Goal: Task Accomplishment & Management: Manage account settings

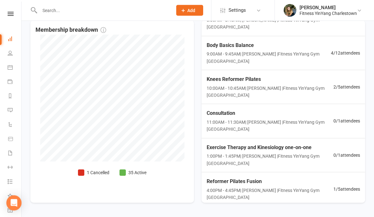
scroll to position [148, 0]
click at [246, 181] on span "Reformer Pilates Fusion" at bounding box center [270, 182] width 127 height 8
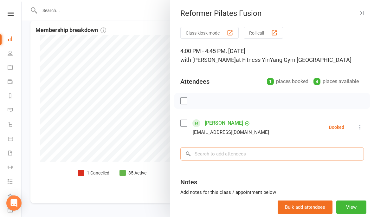
click at [210, 151] on input "search" at bounding box center [272, 153] width 184 height 13
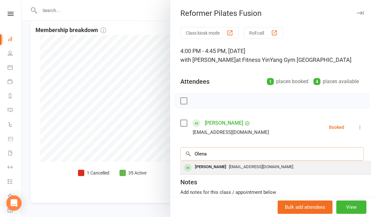
type input "Olena"
click at [254, 165] on span "[EMAIL_ADDRESS][DOMAIN_NAME]" at bounding box center [261, 166] width 64 height 5
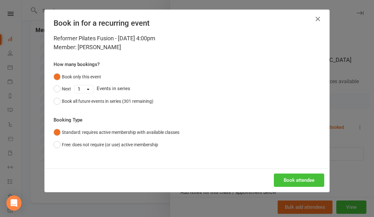
click at [294, 178] on button "Book attendee" at bounding box center [299, 179] width 50 height 13
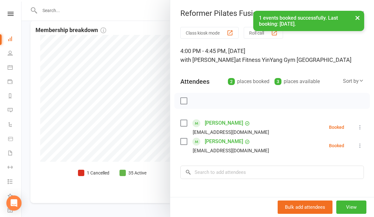
click at [53, 150] on div at bounding box center [198, 108] width 353 height 217
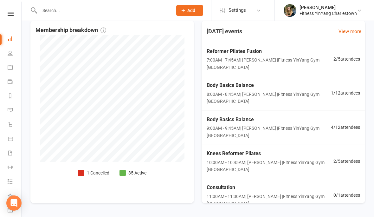
scroll to position [0, 0]
click at [259, 55] on span "Reformer Pilates Fusion" at bounding box center [270, 51] width 127 height 8
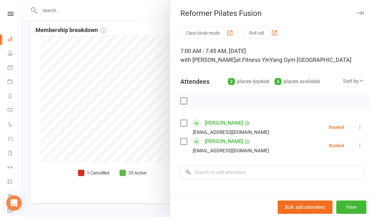
click at [34, 90] on div at bounding box center [198, 108] width 353 height 217
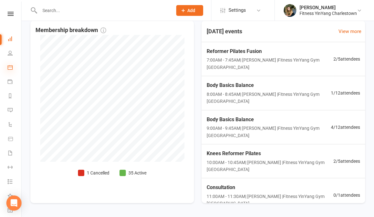
click at [10, 67] on icon at bounding box center [10, 67] width 5 height 5
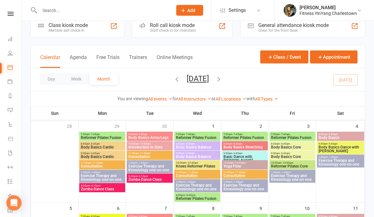
scroll to position [22, 0]
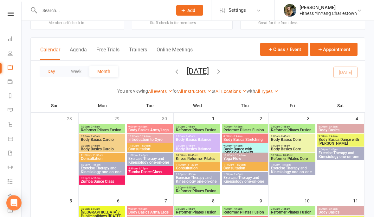
click at [51, 71] on button "Day" at bounding box center [51, 71] width 23 height 11
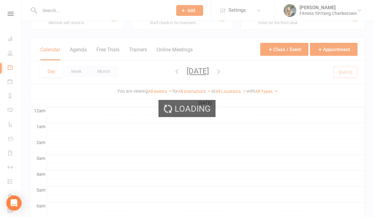
scroll to position [0, 0]
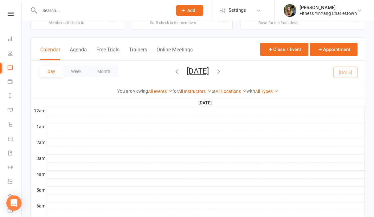
click at [138, 70] on div "Day Week Month [DATE] [DATE] Sun Mon Tue Wed Thu Fri Sat 28 29 30 01 02 03 04 0…" at bounding box center [198, 72] width 334 height 23
click at [173, 67] on button "button" at bounding box center [176, 72] width 7 height 11
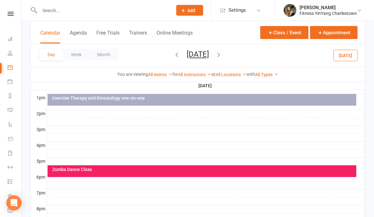
click at [186, 171] on div "Zumba Dance Class" at bounding box center [203, 169] width 303 height 4
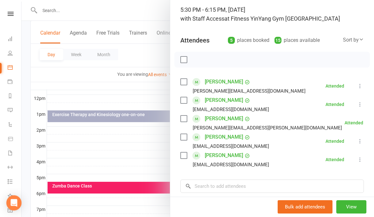
scroll to position [193, 0]
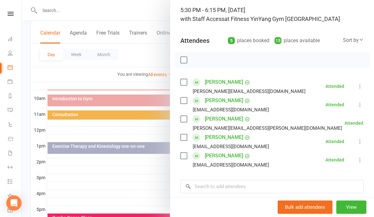
click at [89, 70] on div at bounding box center [198, 108] width 353 height 217
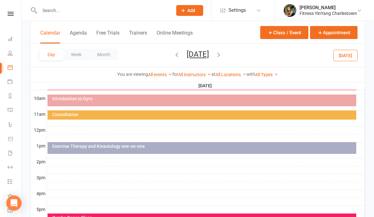
click at [222, 51] on button "button" at bounding box center [218, 55] width 7 height 11
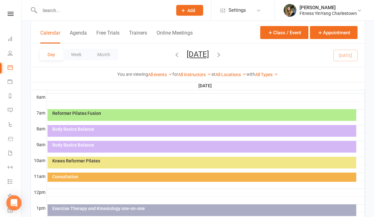
click at [148, 108] on div at bounding box center [206, 106] width 318 height 8
click at [216, 117] on div "Reformer Pilates Fusion" at bounding box center [202, 115] width 309 height 12
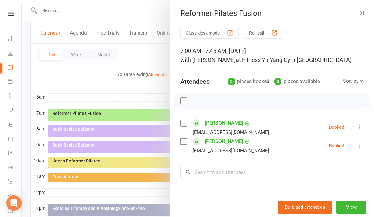
click at [112, 77] on div at bounding box center [198, 108] width 353 height 217
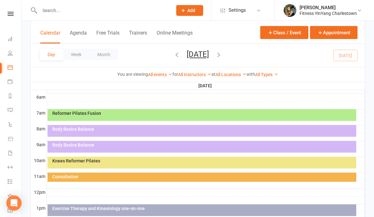
click at [173, 53] on icon "button" at bounding box center [176, 54] width 7 height 7
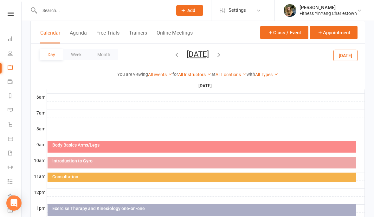
click at [173, 55] on icon "button" at bounding box center [176, 54] width 7 height 7
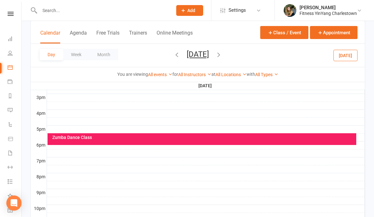
scroll to position [276, 0]
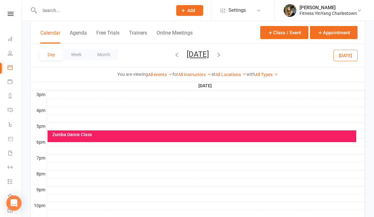
click at [159, 133] on div "Zumba Dance Class" at bounding box center [203, 134] width 303 height 4
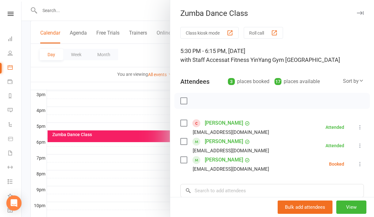
click at [361, 166] on icon at bounding box center [360, 164] width 6 height 6
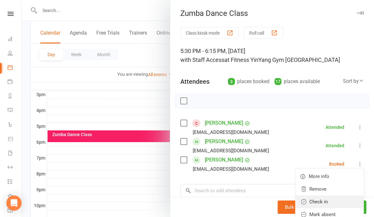
click at [321, 200] on link "Check in" at bounding box center [330, 201] width 68 height 13
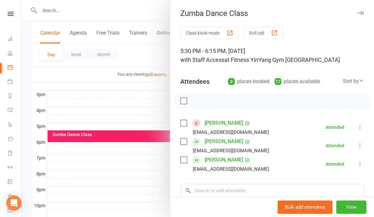
click at [150, 187] on div at bounding box center [198, 108] width 353 height 217
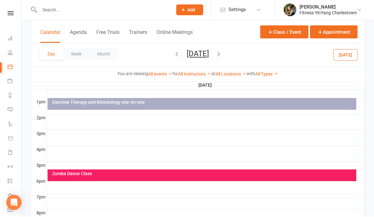
click at [222, 55] on icon "button" at bounding box center [218, 54] width 7 height 7
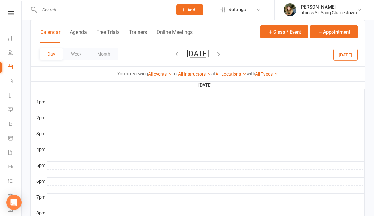
scroll to position [237, 0]
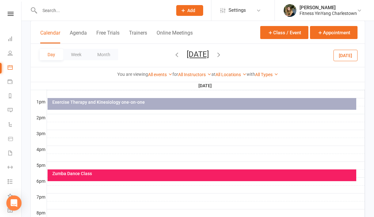
click at [165, 171] on div "Zumba Dance Class" at bounding box center [203, 173] width 303 height 4
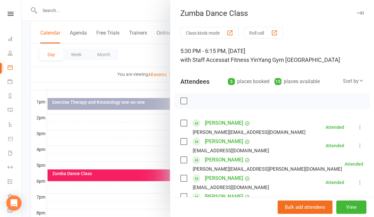
click at [127, 141] on div at bounding box center [198, 108] width 353 height 217
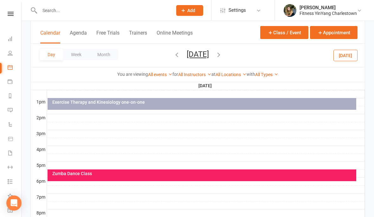
click at [222, 55] on icon "button" at bounding box center [218, 54] width 7 height 7
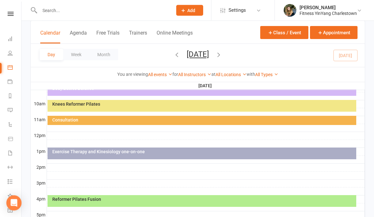
scroll to position [206, 0]
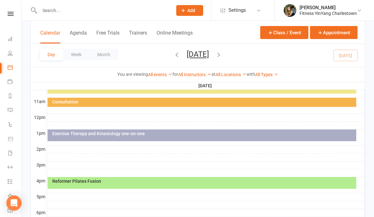
click at [173, 183] on div "Reformer Pilates Fusion" at bounding box center [203, 181] width 303 height 4
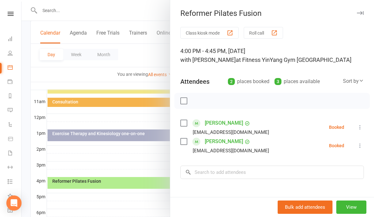
click at [370, 126] on div "Class kiosk mode Roll call 4:00 PM - 4:45 PM, [DATE] with [PERSON_NAME] at Fitn…" at bounding box center [272, 148] width 204 height 242
click at [359, 125] on icon at bounding box center [360, 127] width 6 height 6
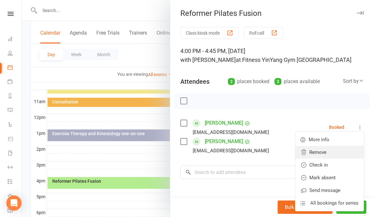
click at [324, 151] on link "Remove" at bounding box center [330, 152] width 68 height 13
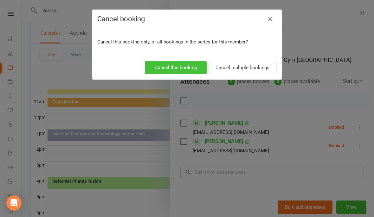
click at [181, 67] on button "Cancel this booking" at bounding box center [176, 67] width 62 height 13
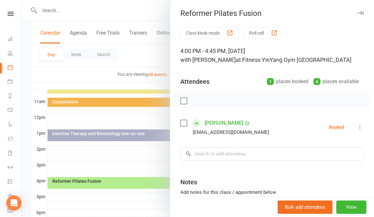
click at [145, 151] on div at bounding box center [198, 108] width 353 height 217
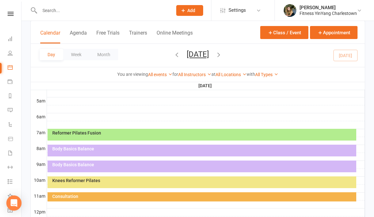
scroll to position [114, 0]
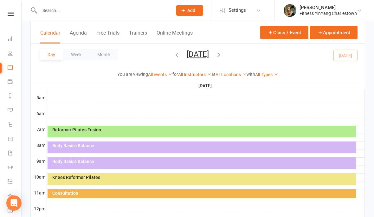
click at [219, 180] on div "Knees Reformer Pilates" at bounding box center [202, 179] width 309 height 12
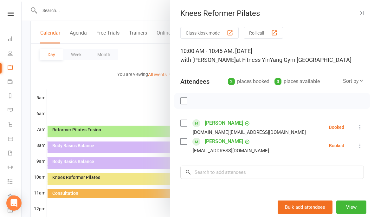
click at [134, 108] on div at bounding box center [198, 108] width 353 height 217
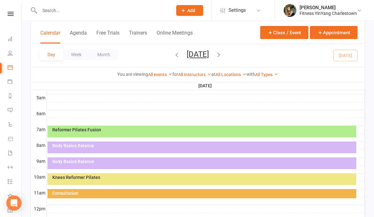
click at [182, 134] on div "Reformer Pilates Fusion" at bounding box center [202, 132] width 309 height 12
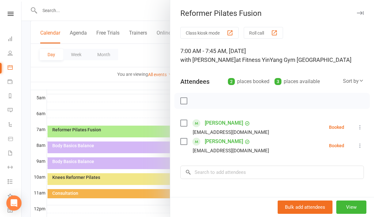
click at [185, 100] on label at bounding box center [183, 101] width 6 height 6
click at [201, 97] on button "button" at bounding box center [198, 100] width 11 height 11
